Goal: Task Accomplishment & Management: Manage account settings

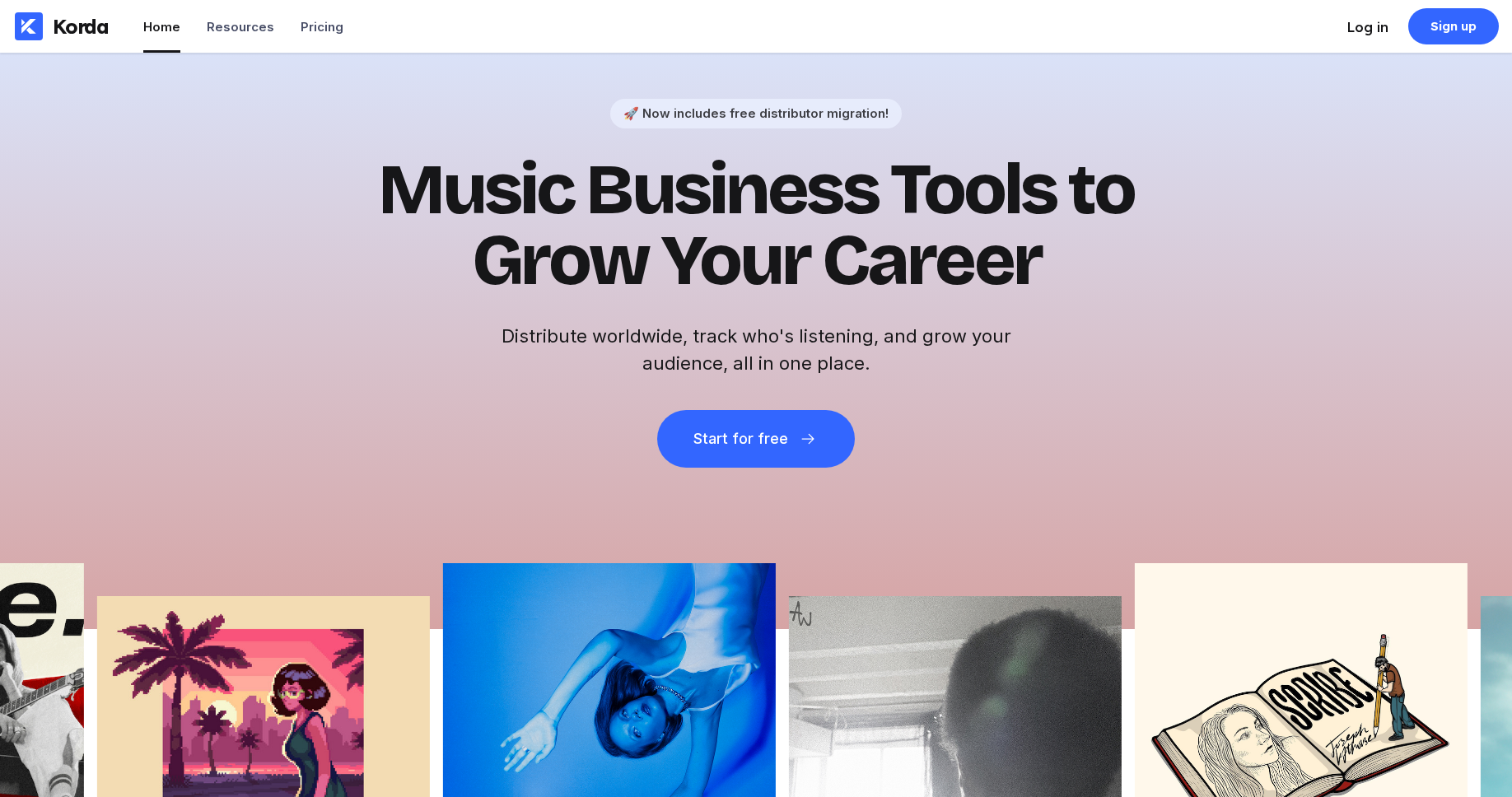
click at [1369, 33] on div "Log in" at bounding box center [1368, 28] width 41 height 17
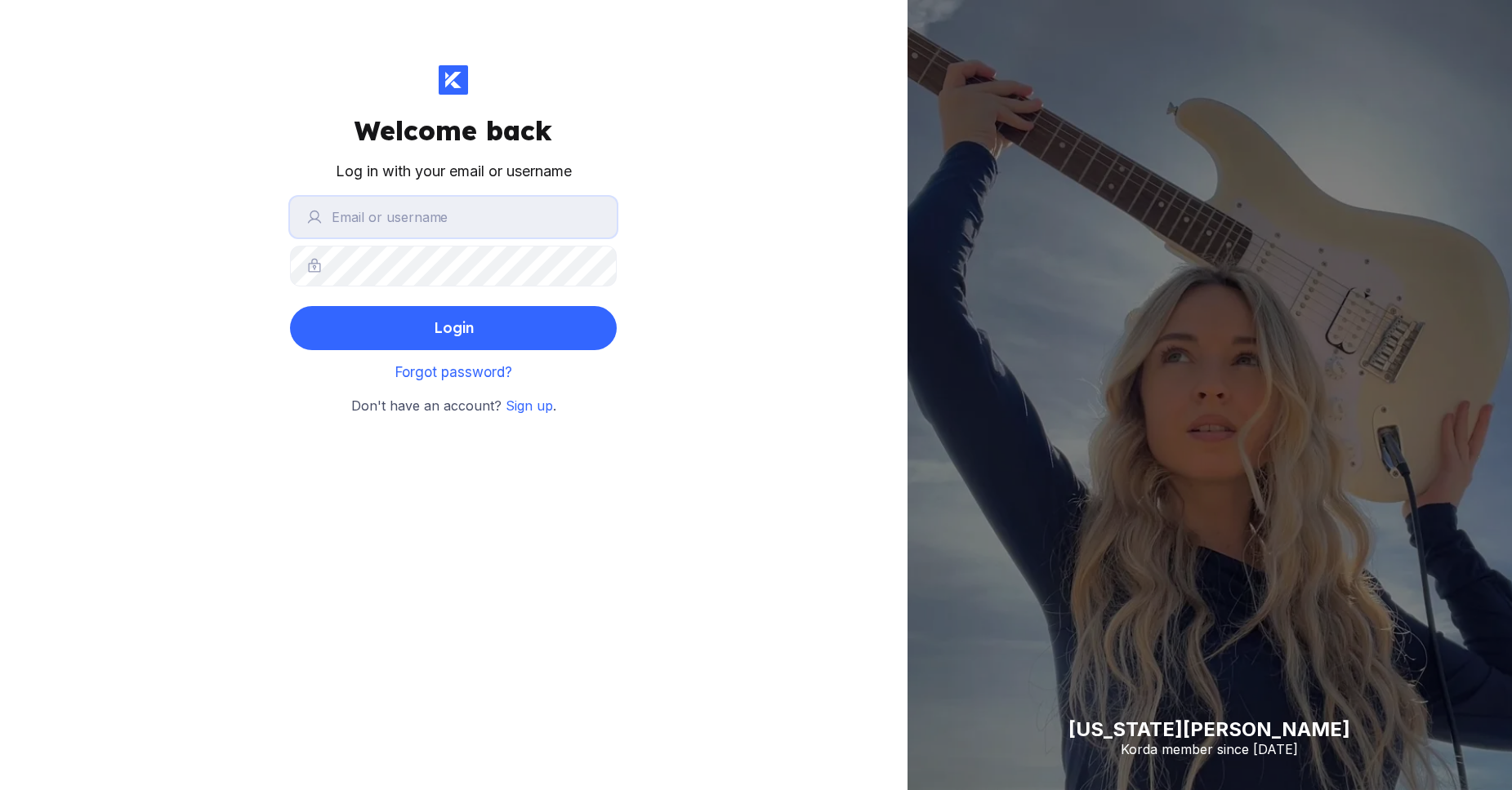
type input "adonisbrian"
click at [495, 218] on input "adonisbrian" at bounding box center [452, 217] width 327 height 41
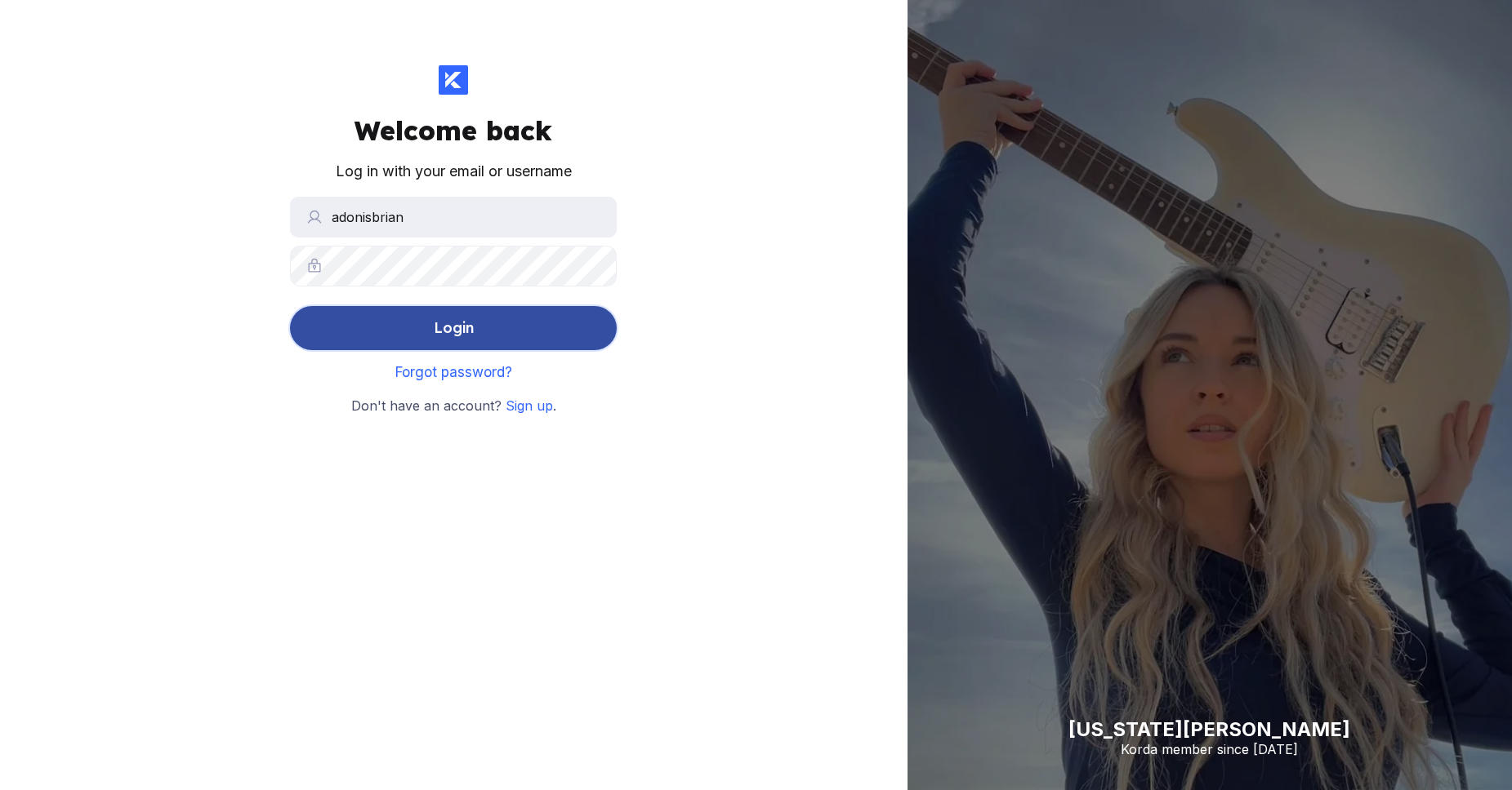
click at [345, 336] on button "Login" at bounding box center [452, 328] width 327 height 44
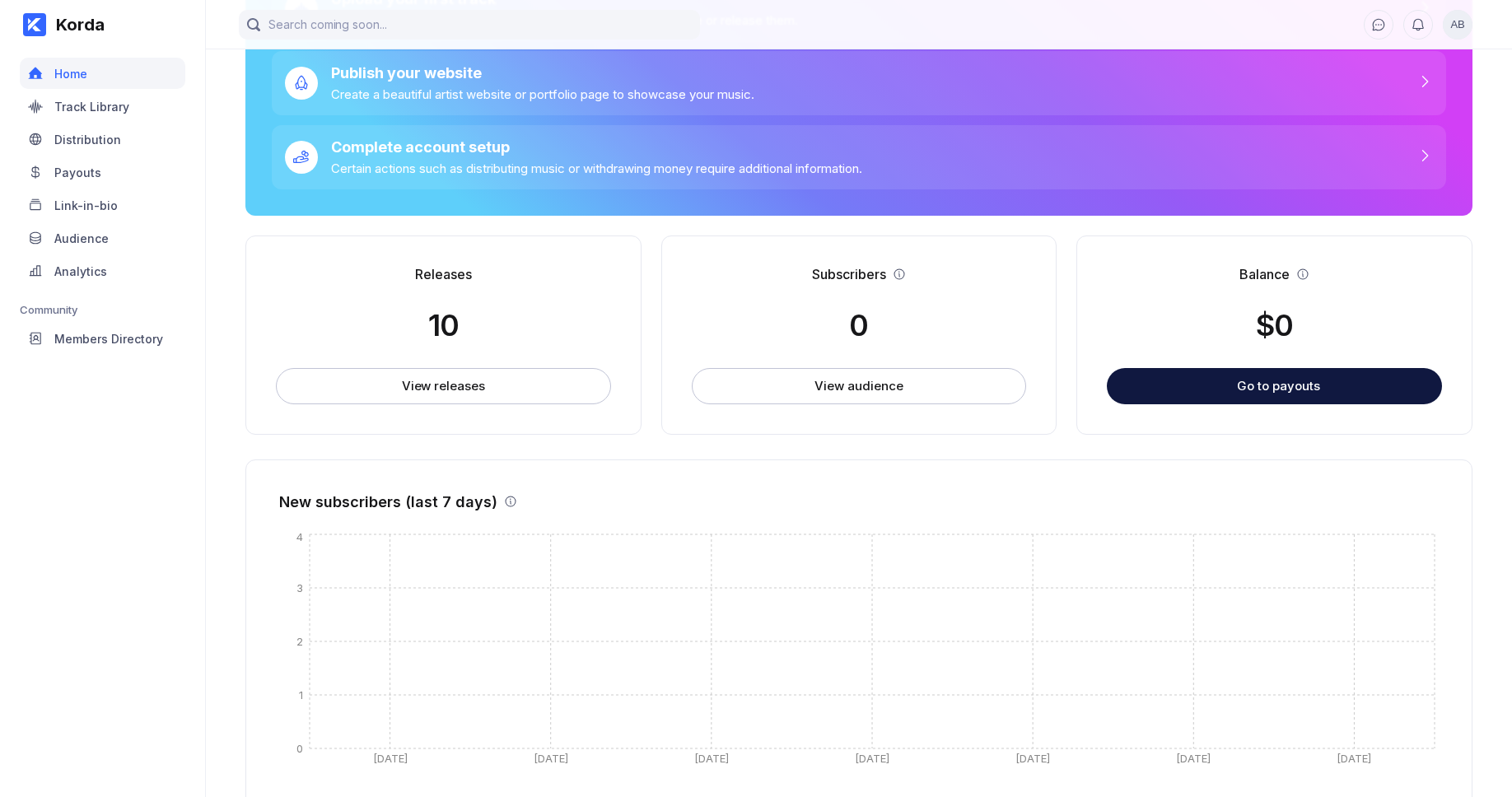
scroll to position [276, 0]
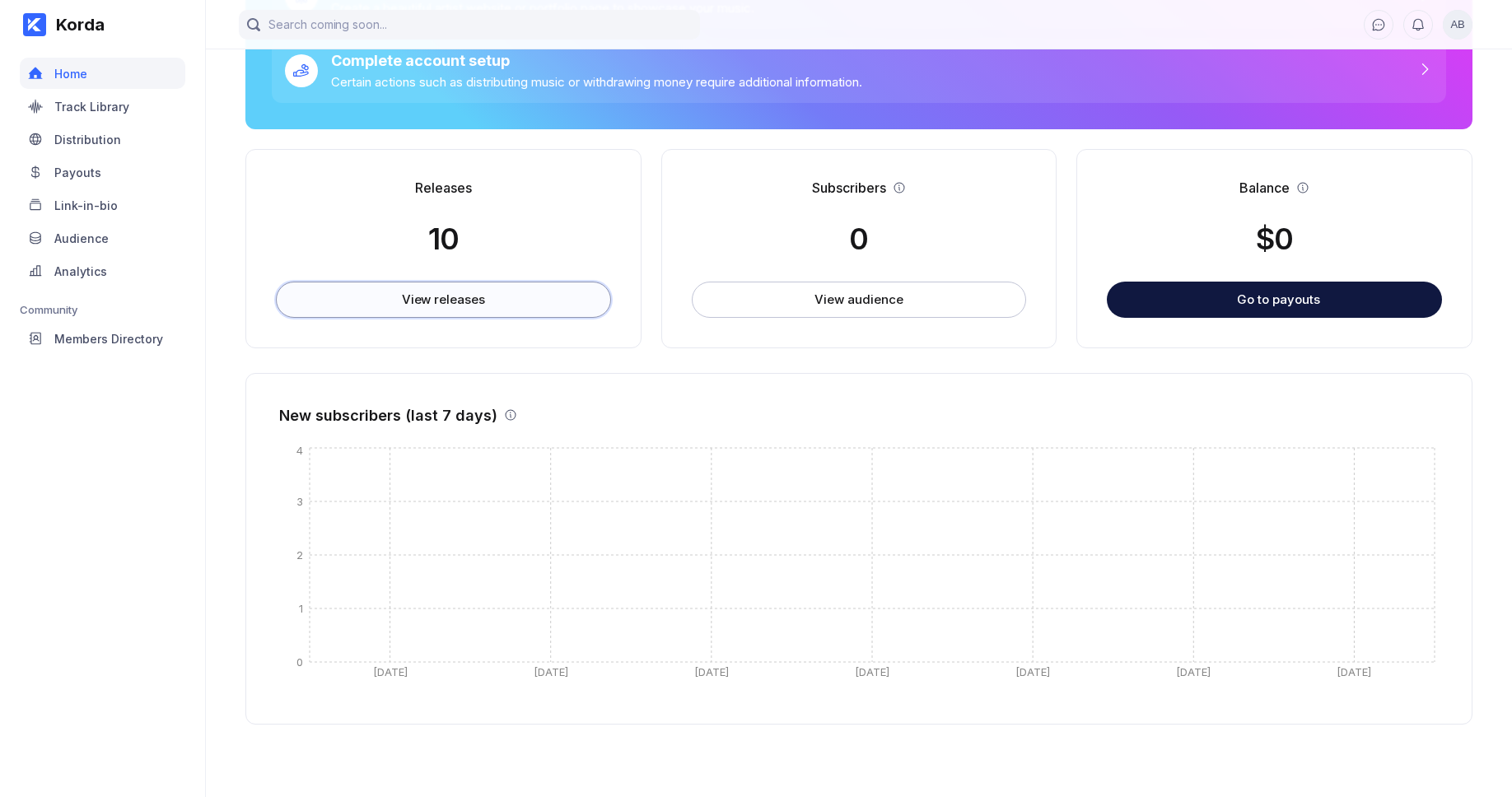
click at [467, 300] on div "View releases" at bounding box center [443, 300] width 84 height 17
